Goal: Task Accomplishment & Management: Use online tool/utility

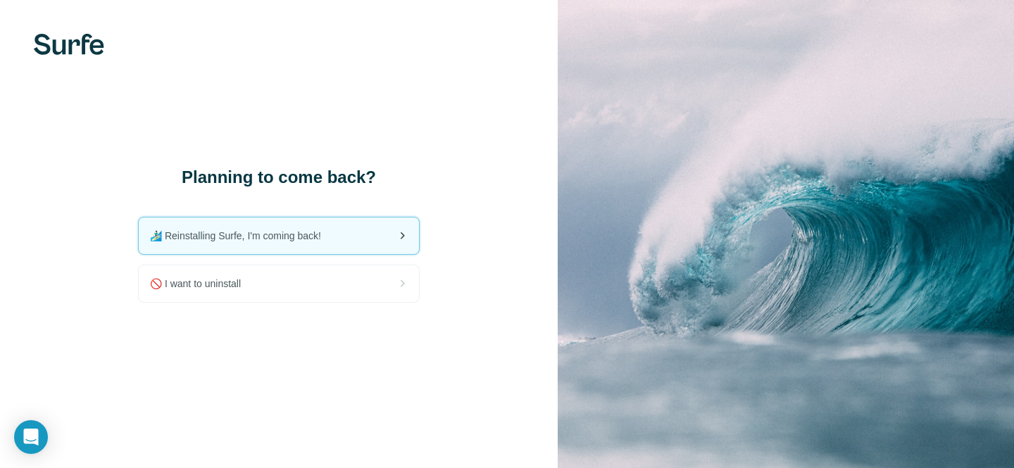
click at [270, 245] on div "🏄🏻‍♂️ Reinstalling Surfe, I'm coming back!" at bounding box center [279, 236] width 280 height 37
